Goal: Entertainment & Leisure: Consume media (video, audio)

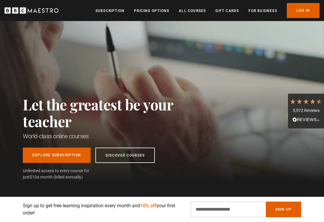
scroll to position [1, 0]
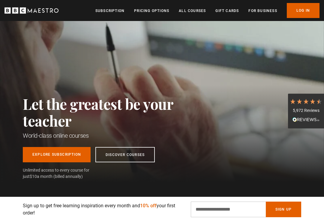
click at [299, 16] on link "Log In" at bounding box center [303, 10] width 33 height 15
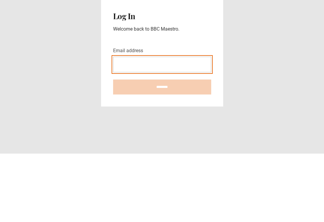
type input "**********"
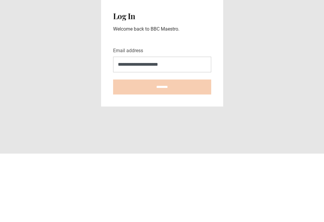
click at [162, 148] on input "********" at bounding box center [162, 155] width 98 height 15
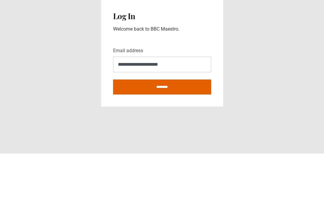
type input "**********"
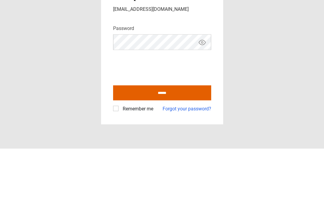
scroll to position [9, 0]
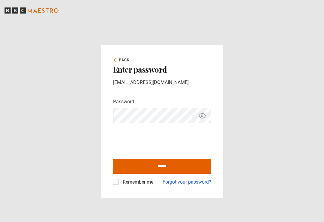
click at [157, 161] on input "******" at bounding box center [162, 166] width 98 height 15
type input "**********"
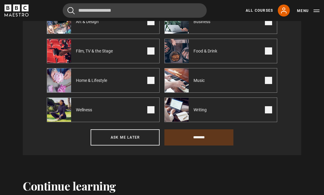
scroll to position [265, 0]
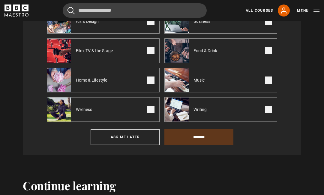
click at [129, 143] on button "Ask me later" at bounding box center [125, 137] width 69 height 16
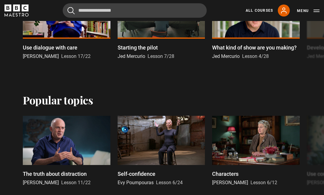
scroll to position [369, 0]
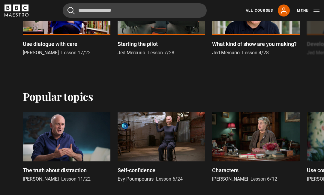
click at [150, 144] on div at bounding box center [162, 136] width 88 height 49
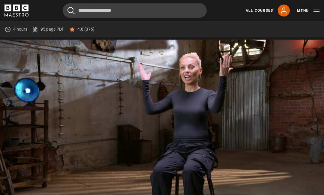
scroll to position [244, 0]
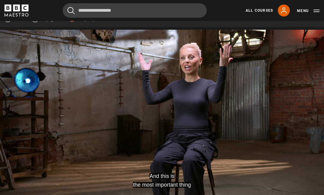
click at [292, 184] on video-js "And this is the most important thing Video Player is loading. Play Lesson Self-…" at bounding box center [162, 121] width 324 height 183
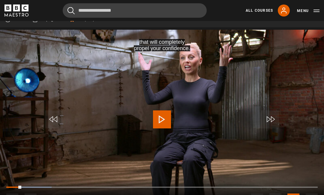
click at [321, 7] on div "Cancel Courses Previous courses Next courses Agatha Christie Writing 12 Related…" at bounding box center [162, 10] width 324 height 14
click at [319, 8] on button "Menu" at bounding box center [308, 11] width 23 height 6
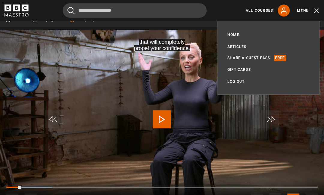
click at [296, 130] on video-js "that will completely propel your confidence. Video Player is loading. Play Less…" at bounding box center [162, 121] width 324 height 183
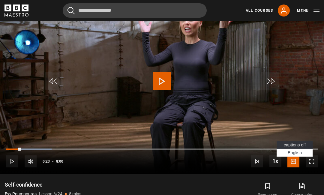
scroll to position [283, 0]
click at [285, 16] on link "My Account" at bounding box center [284, 11] width 12 height 12
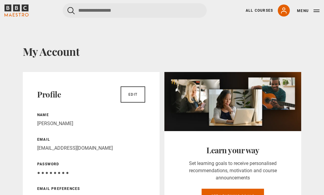
click at [319, 7] on div "Menu" at bounding box center [308, 10] width 23 height 7
click at [302, 10] on button "Menu" at bounding box center [308, 11] width 23 height 6
click at [74, 7] on icon "submit" at bounding box center [71, 10] width 7 height 7
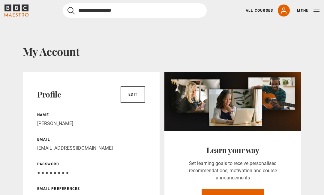
click at [89, 10] on input "Search" at bounding box center [135, 10] width 144 height 14
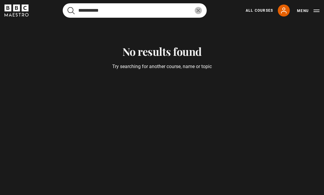
click at [71, 10] on button "submit" at bounding box center [71, 11] width 7 height 8
click at [126, 12] on input "**********" at bounding box center [135, 10] width 144 height 14
type input "**********"
click at [71, 10] on button "submit" at bounding box center [71, 11] width 7 height 8
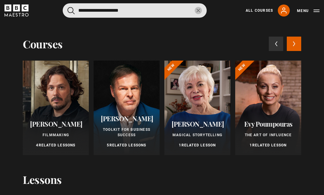
click at [285, 13] on icon at bounding box center [283, 10] width 7 height 7
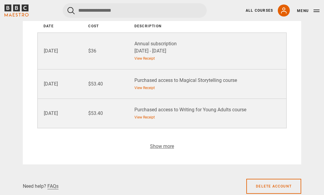
scroll to position [716, 0]
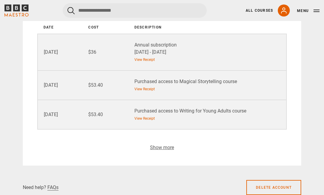
click at [314, 12] on button "Menu" at bounding box center [308, 11] width 23 height 6
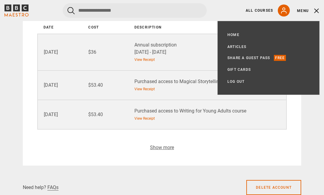
click at [236, 35] on link "Home" at bounding box center [234, 35] width 12 height 6
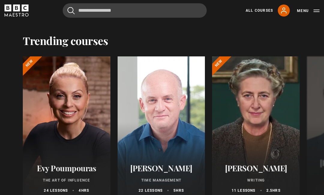
scroll to position [637, 0]
click at [74, 147] on div at bounding box center [67, 129] width 88 height 144
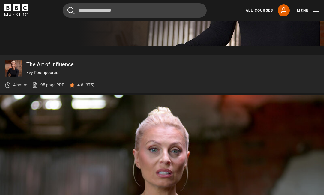
scroll to position [166, 0]
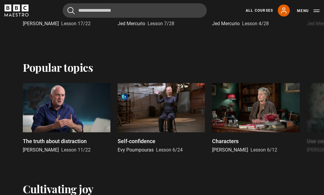
scroll to position [368, 0]
click at [161, 110] on div at bounding box center [162, 107] width 88 height 49
click at [170, 103] on div at bounding box center [162, 107] width 88 height 49
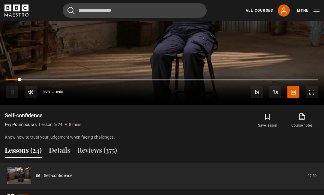
click at [311, 98] on span "Video Player" at bounding box center [312, 92] width 12 height 12
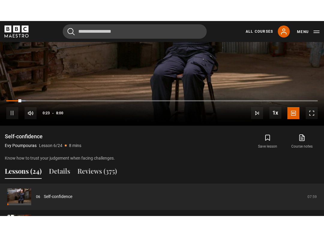
scroll to position [6, 0]
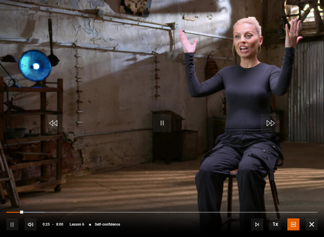
click at [292, 222] on span "Video Player" at bounding box center [294, 225] width 12 height 12
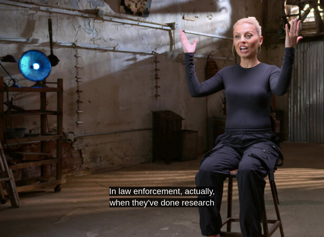
click at [299, 205] on video-js "In law enforcement, actually, when they've done research Video Player is loadin…" at bounding box center [162, 118] width 324 height 237
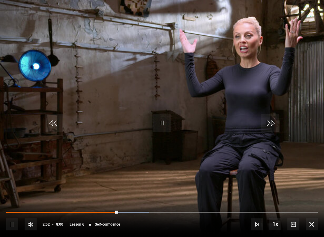
click at [180, 115] on video-js "Video Player is loading. Play Lesson Self-confidence 10s Skip Back 10 seconds P…" at bounding box center [162, 118] width 324 height 237
click at [183, 131] on video-js "Video Player is loading. Play Lesson Self-confidence 10s Skip Back 10 seconds P…" at bounding box center [162, 118] width 324 height 237
click at [266, 97] on video-js "Video Player is loading. Play Lesson Self-confidence 10s Skip Back 10 seconds P…" at bounding box center [162, 118] width 324 height 237
click at [300, 149] on video-js "Video Player is loading. Play Lesson Self-confidence 10s Skip Back 10 seconds P…" at bounding box center [162, 118] width 324 height 237
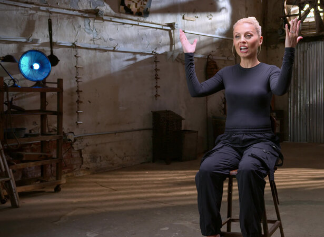
click at [224, 86] on video-js "Video Player is loading. Play Lesson Self-confidence 10s Skip Back 10 seconds P…" at bounding box center [162, 118] width 324 height 237
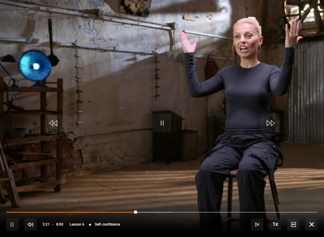
click at [272, 145] on video-js "Video Player is loading. Play Lesson Self-confidence 10s Skip Back 10 seconds P…" at bounding box center [162, 118] width 324 height 237
click at [311, 222] on span "Video Player" at bounding box center [312, 225] width 12 height 12
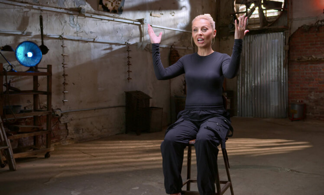
scroll to position [244, 0]
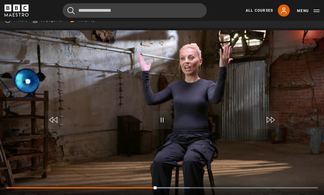
click at [163, 156] on video-js "Video Player is loading. Play Lesson Self-confidence 10s Skip Back 10 seconds P…" at bounding box center [162, 121] width 324 height 183
click at [250, 12] on link "All Courses" at bounding box center [259, 10] width 27 height 5
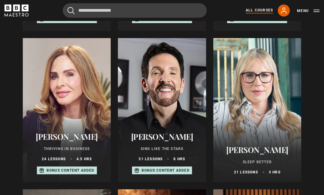
scroll to position [360, 0]
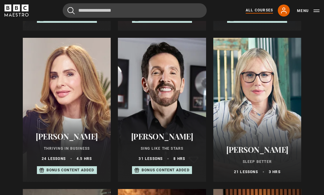
click at [307, 13] on button "Menu" at bounding box center [308, 11] width 23 height 6
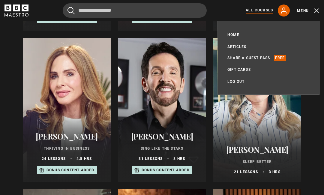
click at [283, 10] on icon at bounding box center [284, 10] width 5 height 5
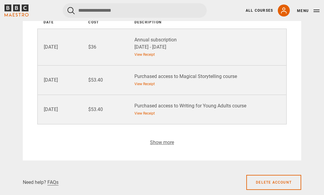
scroll to position [734, 0]
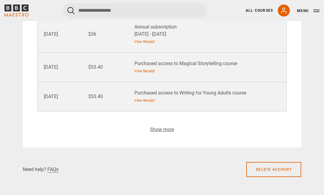
click at [166, 128] on button "Toggle payments table" at bounding box center [162, 130] width 28 height 8
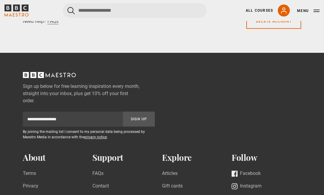
scroll to position [912, 0]
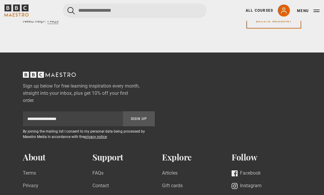
click at [257, 12] on link "All Courses" at bounding box center [259, 10] width 27 height 5
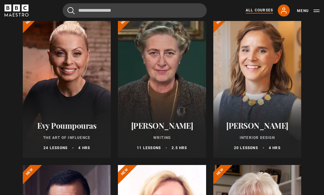
scroll to position [81, 0]
click at [73, 117] on div "[PERSON_NAME] The Art of Influence 24 lessons 4 hrs" at bounding box center [67, 136] width 88 height 44
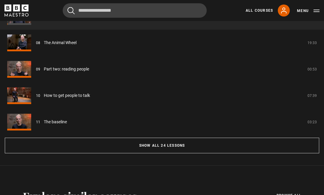
scroll to position [512, 0]
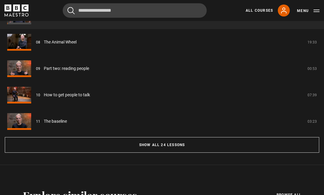
click at [171, 153] on button "Show all 24 lessons" at bounding box center [162, 145] width 315 height 16
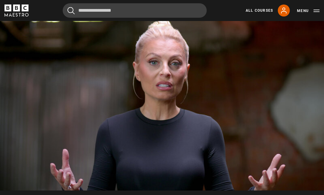
scroll to position [264, 0]
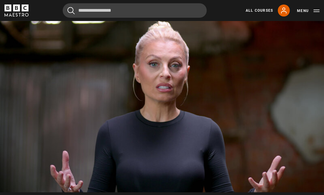
click at [186, 107] on video-js "Video Player is loading. Play Lesson Self-projection 10s Skip Back 10 seconds P…" at bounding box center [162, 101] width 324 height 183
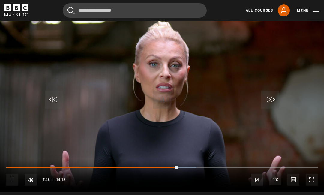
click at [158, 109] on span "Video Player" at bounding box center [162, 100] width 18 height 18
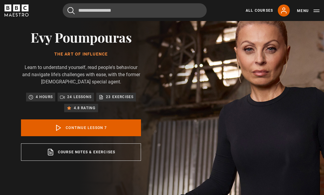
scroll to position [0, 0]
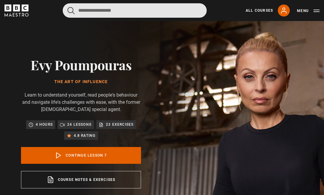
click at [119, 9] on input "Search" at bounding box center [135, 10] width 144 height 14
click at [96, 9] on input "Search" at bounding box center [135, 10] width 144 height 14
paste input "**********"
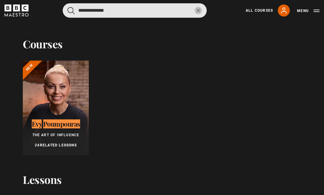
type input "**********"
click at [71, 10] on button "submit" at bounding box center [71, 11] width 7 height 8
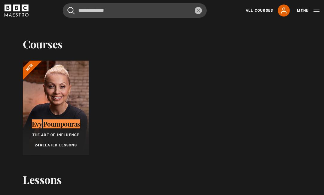
click at [200, 8] on button "reset" at bounding box center [198, 10] width 7 height 7
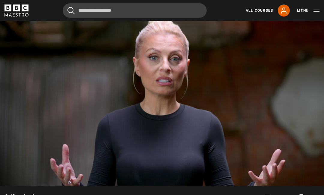
scroll to position [271, 0]
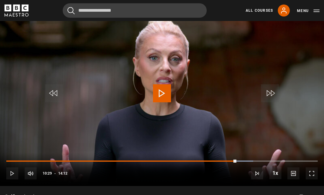
click at [255, 8] on link "All Courses" at bounding box center [259, 10] width 27 height 5
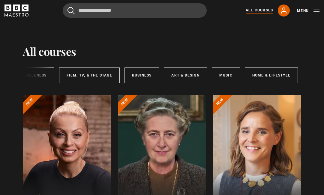
scroll to position [0, 152]
click at [189, 73] on link "Art & Design" at bounding box center [186, 76] width 43 height 16
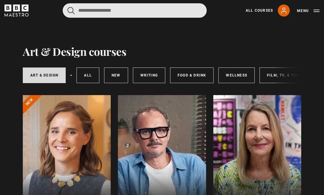
click at [126, 10] on input "Search" at bounding box center [135, 10] width 144 height 14
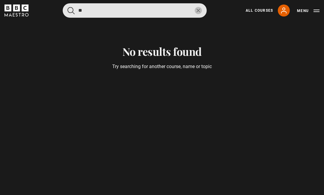
type input "*"
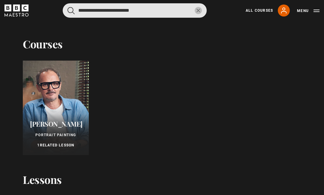
type input "**********"
click at [71, 10] on button "submit" at bounding box center [71, 11] width 7 height 8
click at [197, 7] on input "**********" at bounding box center [135, 10] width 144 height 14
click at [200, 6] on input "**********" at bounding box center [135, 10] width 144 height 14
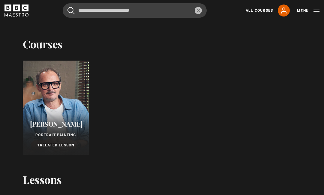
click at [200, 10] on icon "reset" at bounding box center [199, 11] width 4 height 4
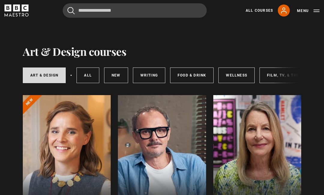
click at [260, 1] on header "Cancel Courses Previous courses Next courses [PERSON_NAME] Portrait Painting 1 …" at bounding box center [162, 10] width 324 height 21
click at [116, 70] on link "New courses" at bounding box center [116, 76] width 24 height 16
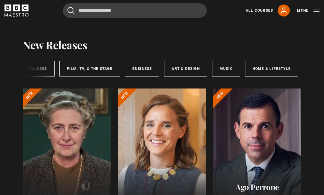
scroll to position [0, 152]
click at [189, 70] on link "Art & Design" at bounding box center [186, 69] width 43 height 16
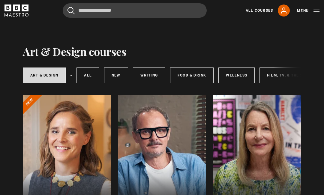
click at [264, 134] on div at bounding box center [257, 167] width 88 height 144
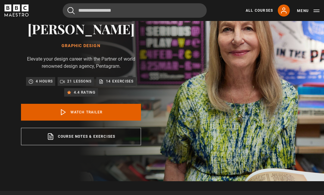
scroll to position [37, 0]
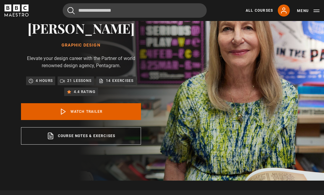
click at [106, 120] on link "Watch Trailer" at bounding box center [81, 111] width 120 height 17
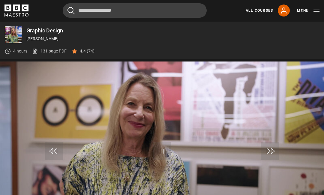
scroll to position [234, 0]
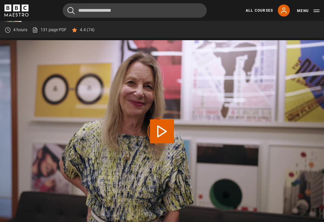
scroll to position [234, 0]
click at [258, 12] on link "All Courses" at bounding box center [259, 10] width 27 height 5
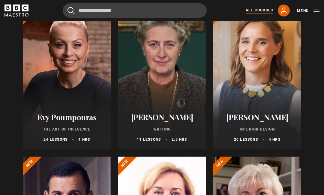
scroll to position [102, 0]
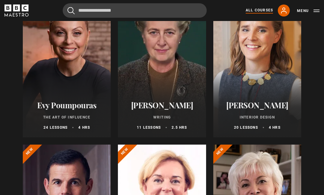
click at [179, 78] on div at bounding box center [162, 65] width 88 height 144
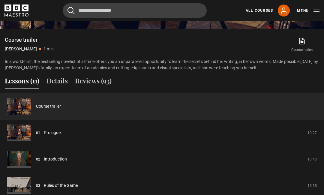
scroll to position [420, 0]
click at [44, 136] on link "Prologue" at bounding box center [52, 133] width 17 height 6
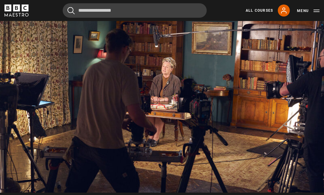
scroll to position [259, 0]
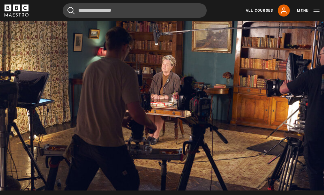
click at [203, 122] on video-js "Video Player is loading. Play Lesson Prologue 10s Skip Back 10 seconds Pause 10…" at bounding box center [162, 99] width 324 height 183
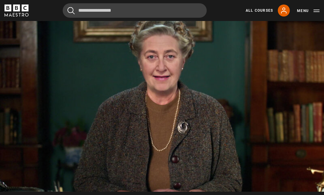
scroll to position [257, 0]
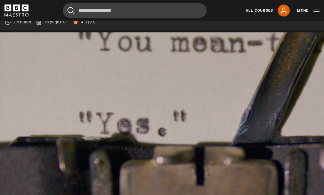
scroll to position [244, 0]
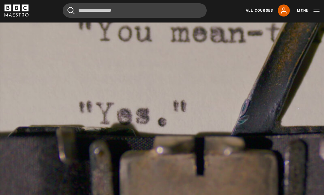
click at [184, 122] on video-js "Video Player is loading. Play Lesson Rules of the Game 10s Skip Back 10 seconds…" at bounding box center [162, 114] width 324 height 183
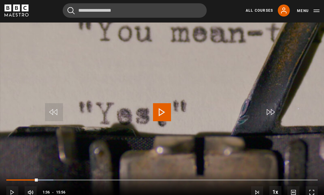
click at [36, 181] on div "Progress Bar" at bounding box center [22, 180] width 32 height 1
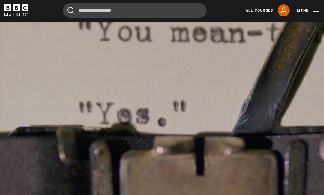
click at [214, 92] on video-js "Video Player is loading. Play Lesson Rules of the Game 10s Skip Back 10 seconds…" at bounding box center [162, 114] width 324 height 183
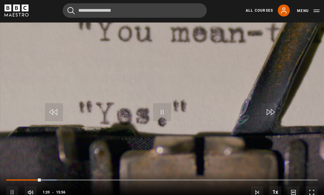
click at [33, 181] on div "Progress Bar" at bounding box center [23, 180] width 35 height 1
click at [165, 121] on span "Video Player" at bounding box center [162, 112] width 18 height 18
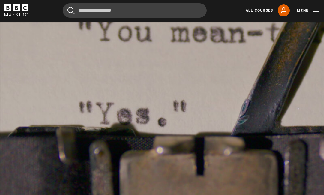
click at [189, 103] on video-js "Video Player is loading. Play Lesson Rules of the Game 10s Skip Back 10 seconds…" at bounding box center [162, 114] width 324 height 183
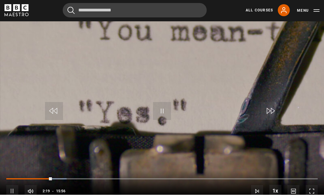
scroll to position [246, 0]
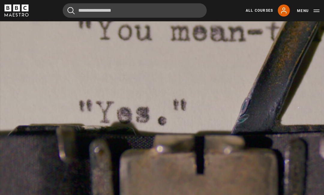
click at [175, 111] on video-js "Video Player is loading. Play Lesson Rules of the Game 10s Skip Back 10 seconds…" at bounding box center [162, 112] width 324 height 183
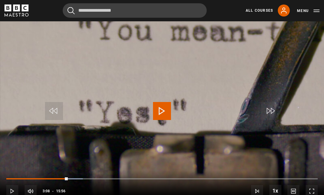
click at [61, 180] on div "Progress Bar" at bounding box center [37, 178] width 62 height 1
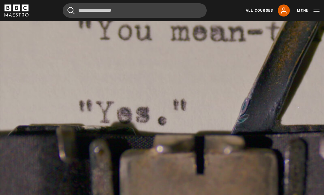
click at [185, 122] on video-js "Video Player is loading. Play Lesson Rules of the Game 10s Skip Back 10 seconds…" at bounding box center [162, 112] width 324 height 183
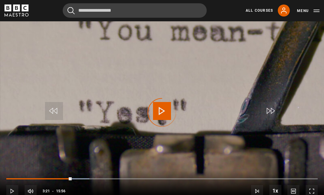
click at [68, 180] on div "Progress Bar" at bounding box center [39, 178] width 66 height 1
click at [116, 180] on div "Progress Bar" at bounding box center [62, 178] width 113 height 1
click at [111, 180] on div "Progress Bar" at bounding box center [62, 178] width 113 height 1
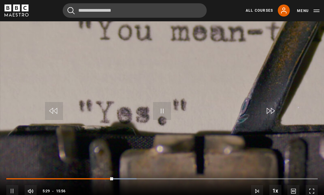
click at [119, 180] on div "Progress Bar" at bounding box center [123, 178] width 28 height 1
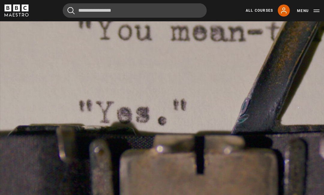
click at [172, 114] on button "Pause" at bounding box center [162, 111] width 21 height 27
click at [190, 110] on video-js "Video Player is loading. Play Lesson Rules of the Game 10s Skip Back 10 seconds…" at bounding box center [162, 112] width 324 height 183
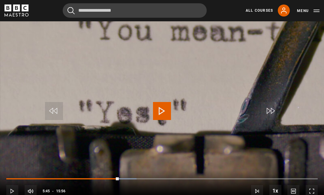
click at [116, 195] on div "10s Skip Back 10 seconds Play 10s Skip Forward 10 seconds Loaded : 41.83% Play …" at bounding box center [162, 187] width 324 height 33
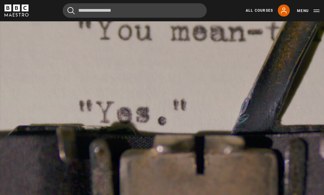
click at [192, 124] on video-js "Video Player is loading. Play Lesson Rules of the Game 10s Skip Back 10 seconds…" at bounding box center [162, 112] width 324 height 183
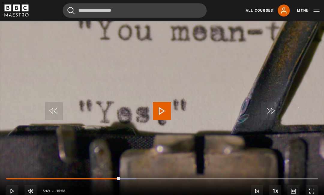
click at [113, 180] on div "Progress Bar" at bounding box center [63, 178] width 114 height 1
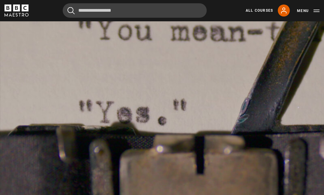
click at [170, 120] on span "Video Player" at bounding box center [162, 111] width 18 height 18
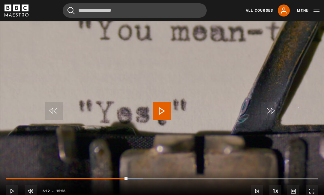
click at [121, 194] on div "10s Skip Back 10 seconds Play 10s Skip Forward 10 seconds Loaded : 43.89% Play …" at bounding box center [162, 187] width 324 height 33
click at [119, 180] on div "Progress Bar" at bounding box center [67, 178] width 122 height 1
click at [120, 180] on div "Progress Bar" at bounding box center [71, 178] width 131 height 1
click at [127, 180] on div "Progress Bar" at bounding box center [71, 178] width 131 height 1
click at [135, 180] on div "Progress Bar" at bounding box center [141, 178] width 28 height 1
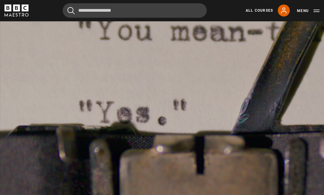
click at [182, 124] on video-js "Video Player is loading. Play Lesson Rules of the Game 10s Skip Back 10 seconds…" at bounding box center [162, 112] width 324 height 183
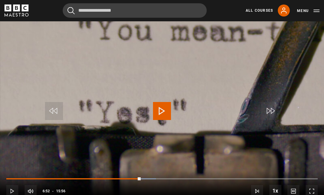
click at [135, 180] on div "Progress Bar" at bounding box center [73, 178] width 134 height 1
click at [134, 180] on div "Progress Bar" at bounding box center [75, 178] width 138 height 1
click at [132, 180] on div "Progress Bar" at bounding box center [75, 178] width 138 height 1
click at [145, 180] on div "Progress Bar" at bounding box center [152, 178] width 23 height 1
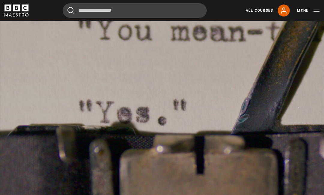
click at [176, 130] on video-js "Video Player is loading. Play Lesson Rules of the Game 10s Skip Back 10 seconds…" at bounding box center [162, 112] width 324 height 183
click at [172, 125] on button "Pause" at bounding box center [162, 111] width 21 height 27
click at [171, 107] on video-js "Video Player is loading. Play Lesson Rules of the Game 10s Skip Back 10 seconds…" at bounding box center [162, 112] width 324 height 183
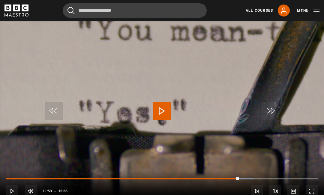
click at [147, 128] on video-js "Video Player is loading. Play Lesson Rules of the Game 10s Skip Back 10 seconds…" at bounding box center [162, 112] width 324 height 183
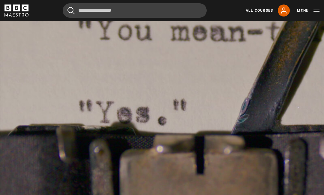
click at [157, 115] on button "Pause" at bounding box center [162, 111] width 21 height 27
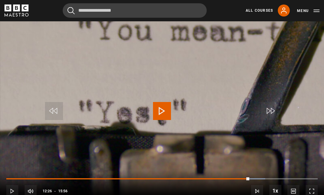
click at [243, 180] on div "Progress Bar" at bounding box center [127, 178] width 243 height 1
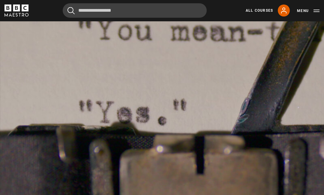
click at [227, 120] on video-js "Video Player is loading. Play Lesson Rules of the Game 10s Skip Back 10 seconds…" at bounding box center [162, 112] width 324 height 183
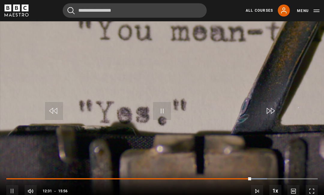
click at [244, 190] on div "10s Skip Back 10 seconds Pause 10s Skip Forward 10 seconds Loaded : 83.67% Paus…" at bounding box center [162, 187] width 324 height 33
click at [231, 192] on div "10s Skip Back 10 seconds Pause 10s Skip Forward 10 seconds Loaded : 83.67% Paus…" at bounding box center [162, 187] width 324 height 33
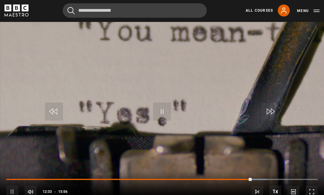
click at [225, 180] on div "Progress Bar" at bounding box center [129, 179] width 246 height 1
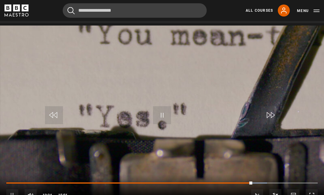
scroll to position [242, 0]
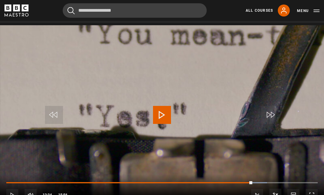
click at [238, 183] on div "Progress Bar" at bounding box center [129, 182] width 246 height 1
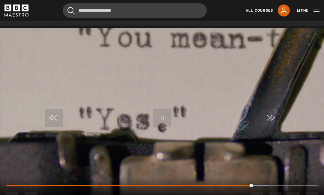
scroll to position [240, 0]
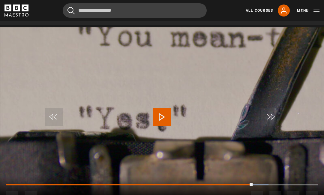
click at [230, 186] on div "Progress Bar" at bounding box center [129, 184] width 246 height 1
click at [234, 186] on div "Progress Bar" at bounding box center [129, 184] width 247 height 1
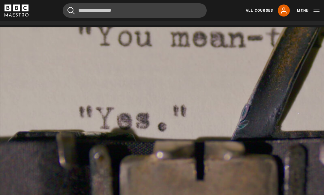
click at [159, 113] on video-js "Video Player is loading. Play Lesson Rules of the Game 10s Skip Back 10 seconds…" at bounding box center [162, 118] width 324 height 183
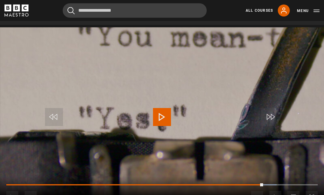
click at [246, 186] on div "Progress Bar" at bounding box center [134, 184] width 257 height 1
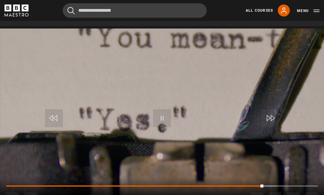
scroll to position [237, 0]
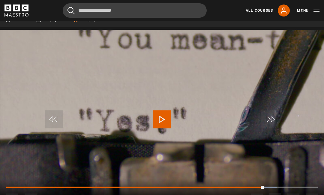
click at [244, 188] on div "Progress Bar" at bounding box center [135, 187] width 258 height 1
click at [250, 188] on div "Progress Bar" at bounding box center [128, 187] width 244 height 1
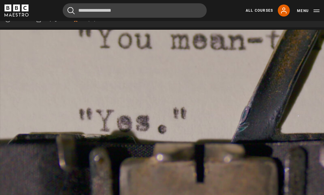
click at [157, 116] on video-js "Video Player is loading. Play Lesson Rules of the Game 10s Skip Back 10 seconds…" at bounding box center [162, 121] width 324 height 183
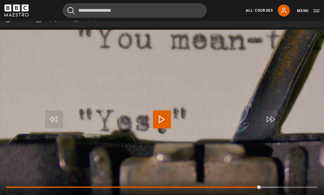
click at [244, 201] on div "10s Skip Back 10 seconds Play 10s Skip Forward 10 seconds Loaded : 86.81% Play …" at bounding box center [162, 195] width 324 height 33
click at [254, 188] on div "Progress Bar" at bounding box center [133, 187] width 254 height 1
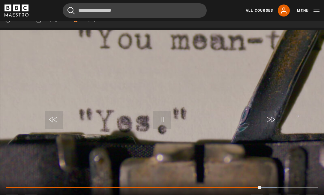
scroll to position [234, 0]
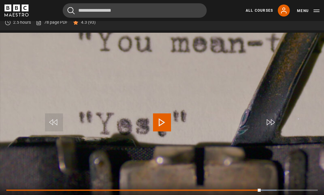
click at [244, 191] on div "Progress Bar" at bounding box center [133, 190] width 255 height 1
click at [246, 191] on div "Progress Bar" at bounding box center [133, 190] width 255 height 1
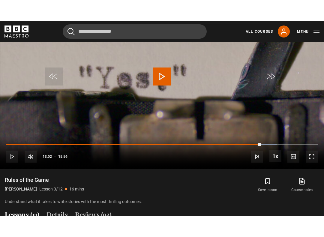
scroll to position [6, 0]
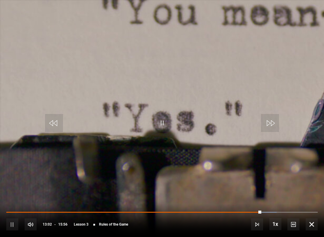
click at [249, 208] on div "10s Skip Back 10 seconds Pause 10s Skip Forward 10 seconds Loaded : 86.81% Paus…" at bounding box center [162, 220] width 324 height 33
click at [248, 213] on div "Progress Bar" at bounding box center [133, 212] width 255 height 1
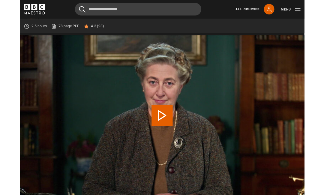
scroll to position [240, 0]
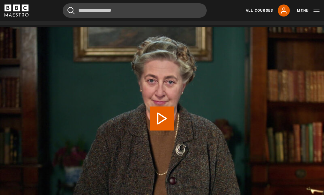
click at [258, 11] on link "All Courses" at bounding box center [259, 10] width 27 height 5
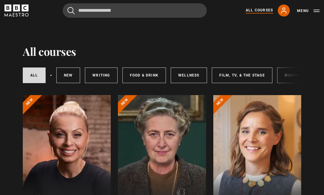
click at [108, 71] on link "Writing" at bounding box center [101, 76] width 32 height 16
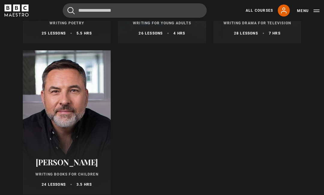
scroll to position [650, 0]
click at [64, 112] on div at bounding box center [67, 122] width 88 height 144
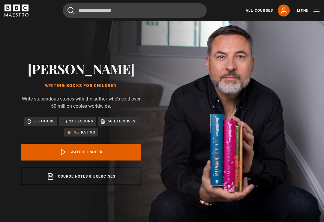
click at [103, 154] on link "Watch Trailer" at bounding box center [81, 152] width 120 height 17
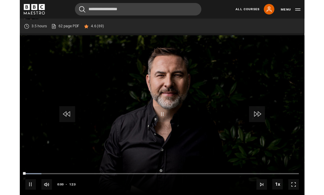
scroll to position [244, 0]
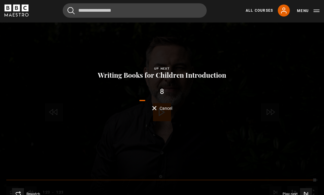
click at [259, 9] on link "All Courses" at bounding box center [259, 10] width 27 height 5
click at [261, 10] on link "All Courses" at bounding box center [259, 10] width 27 height 5
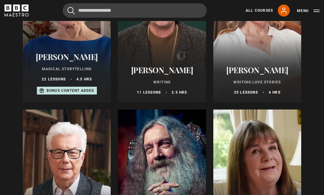
scroll to position [137, 0]
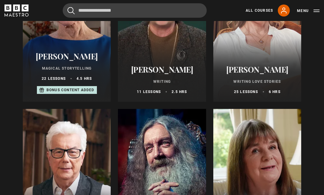
click at [164, 155] on div at bounding box center [162, 181] width 88 height 144
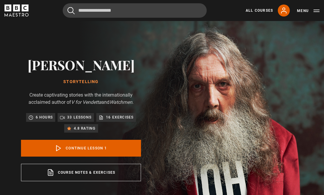
click at [310, 11] on button "Menu" at bounding box center [308, 11] width 23 height 6
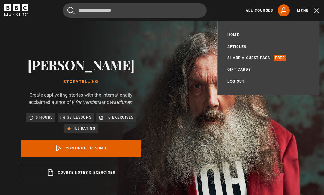
click at [237, 80] on link "Log out" at bounding box center [236, 82] width 17 height 6
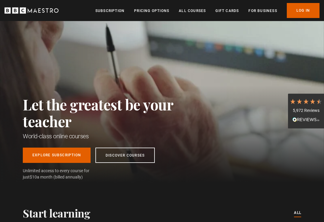
scroll to position [0, 87]
